Goal: Information Seeking & Learning: Check status

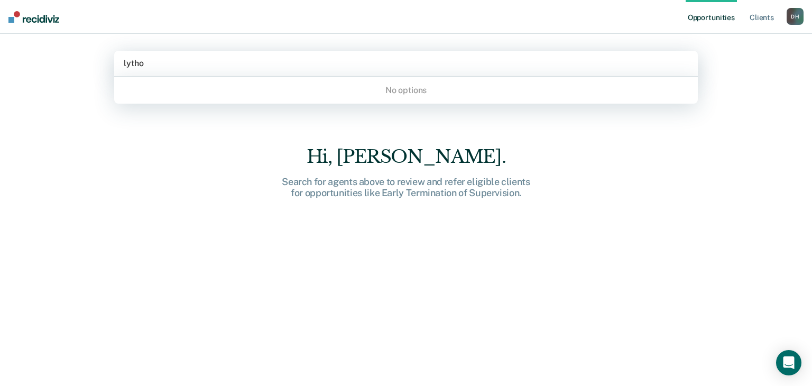
type input "lyth"
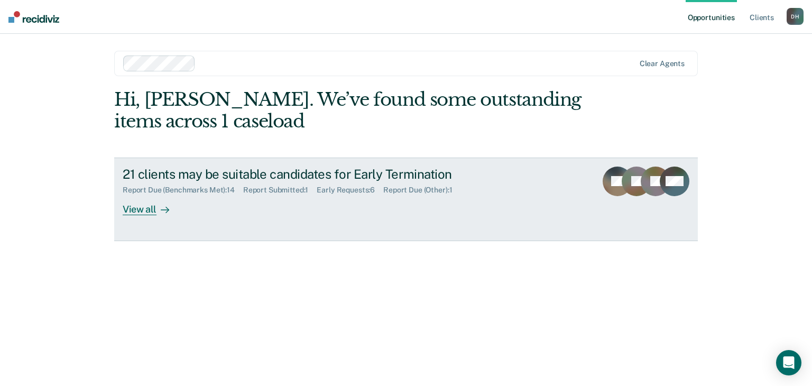
click at [204, 171] on div "21 clients may be suitable candidates for Early Termination" at bounding box center [308, 174] width 371 height 15
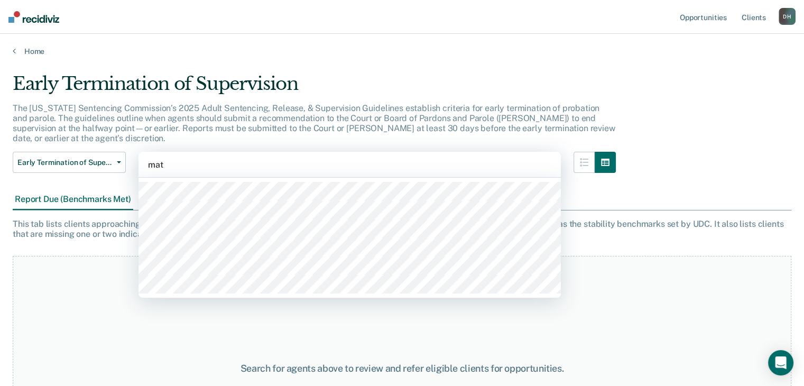
type input "matt"
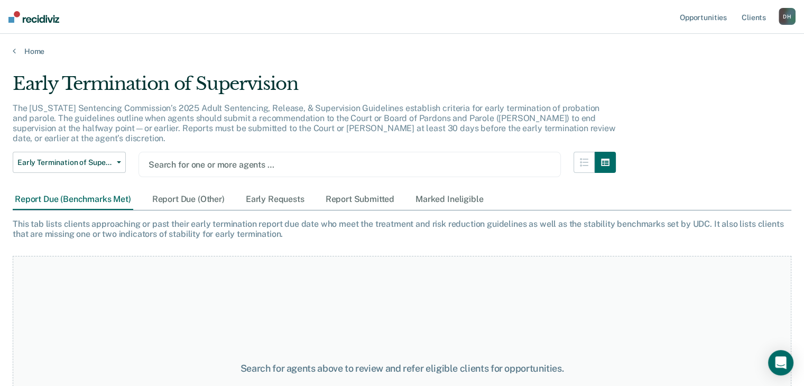
click at [186, 159] on div at bounding box center [350, 165] width 402 height 12
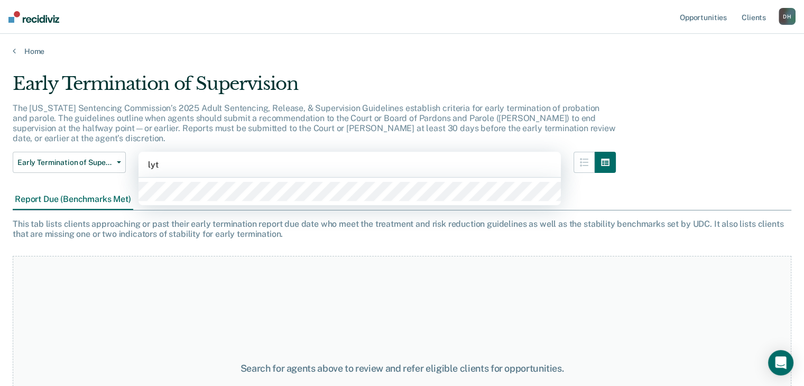
type input "lyth"
type input "[PERSON_NAME]"
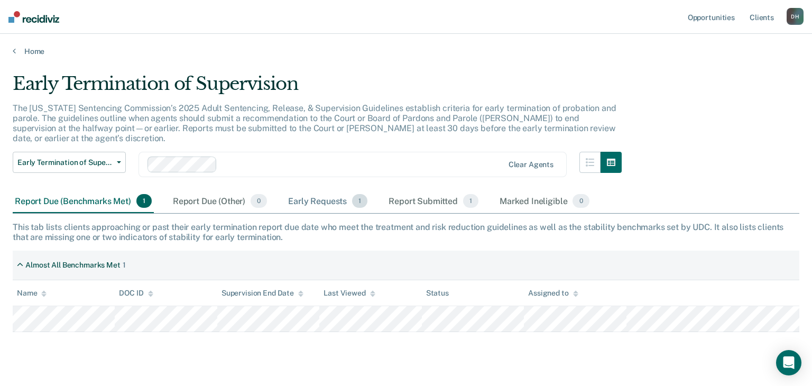
click at [308, 193] on div "Early Requests 1" at bounding box center [328, 201] width 84 height 23
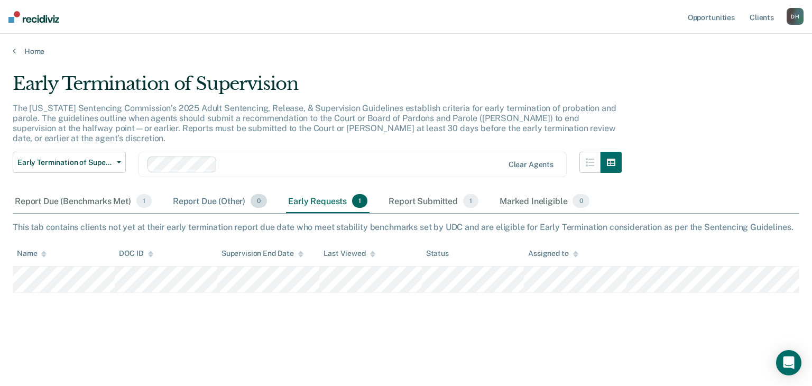
click at [248, 195] on div "Report Due (Other) 0" at bounding box center [220, 201] width 98 height 23
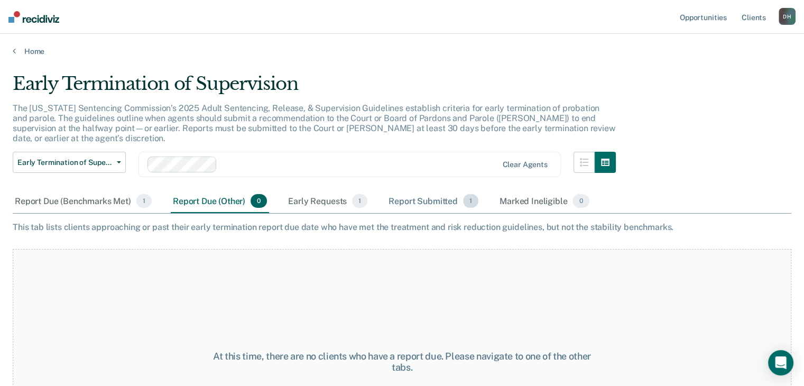
click at [437, 190] on div "Report Submitted 1" at bounding box center [434, 201] width 94 height 23
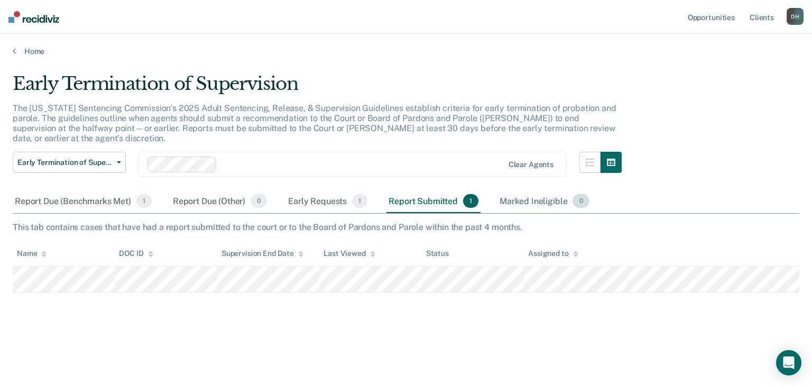
click at [529, 190] on div "Marked Ineligible 0" at bounding box center [545, 201] width 94 height 23
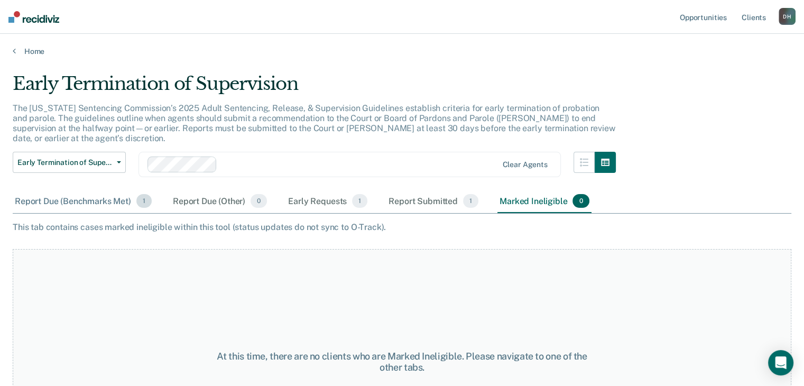
click at [82, 194] on div "Report Due (Benchmarks Met) 1" at bounding box center [83, 201] width 141 height 23
